Goal: Navigation & Orientation: Find specific page/section

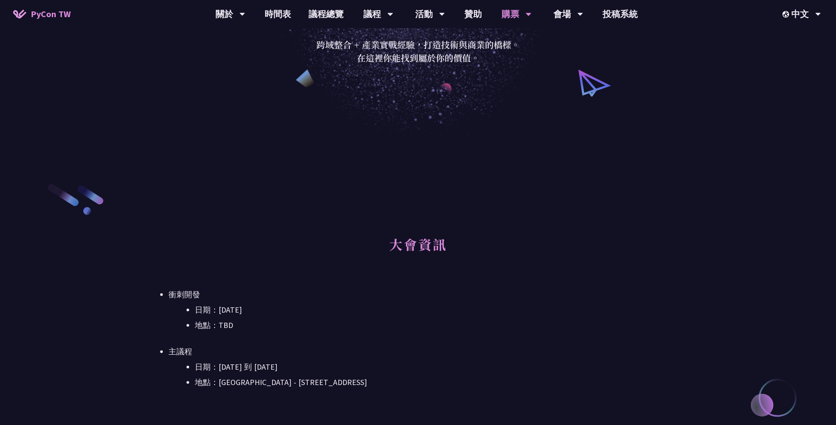
scroll to position [232, 0]
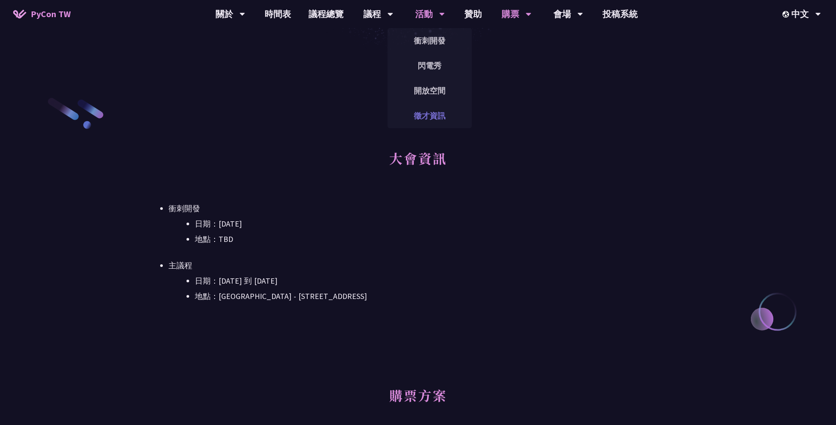
click at [447, 118] on link "徵才資訊" at bounding box center [429, 115] width 84 height 21
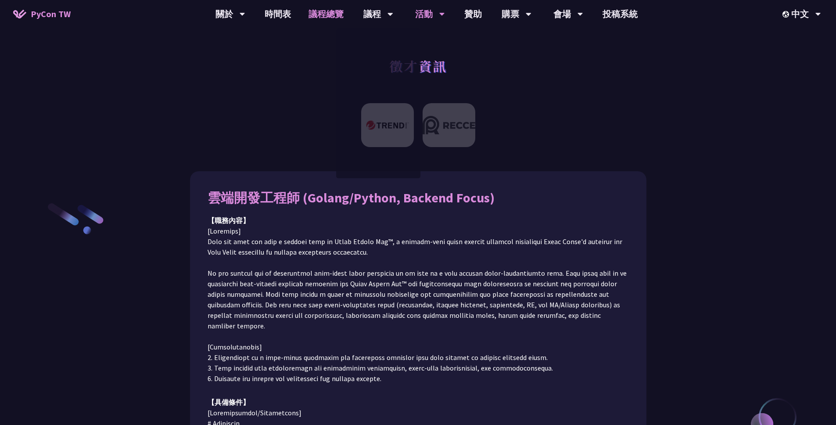
click at [328, 17] on link "議程總覽" at bounding box center [326, 14] width 53 height 28
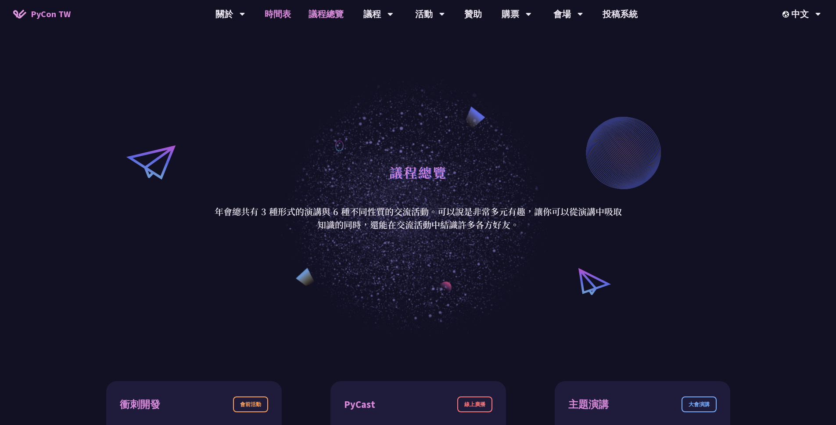
click at [282, 15] on link "時間表" at bounding box center [278, 14] width 44 height 28
